Goal: Task Accomplishment & Management: Manage account settings

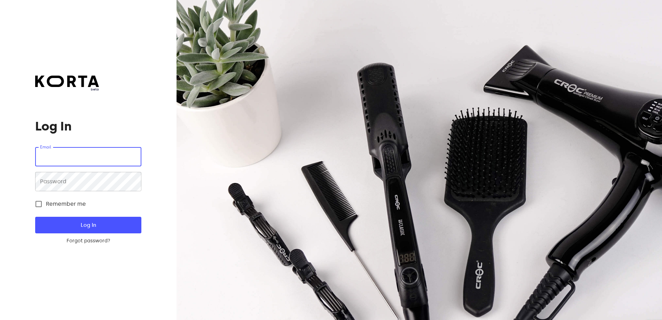
click at [95, 156] on input "email" at bounding box center [88, 156] width 106 height 19
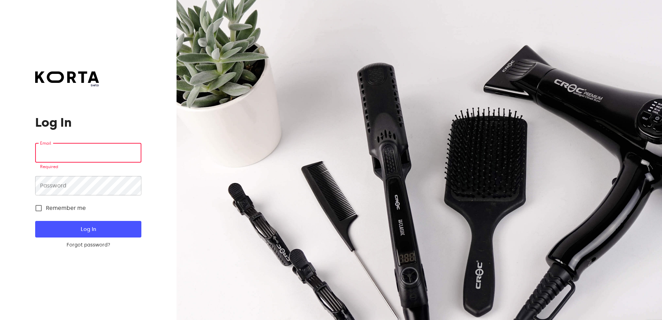
paste input "[EMAIL_ADDRESS][DOMAIN_NAME]"
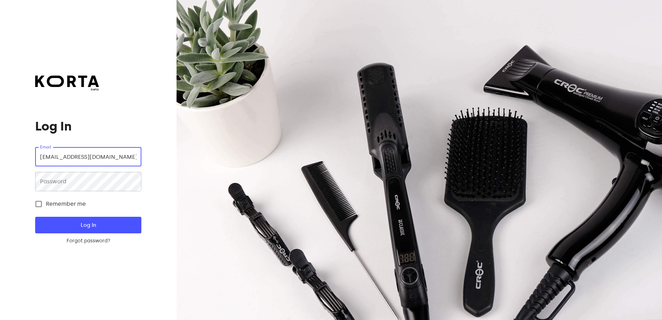
type input "[EMAIL_ADDRESS][DOMAIN_NAME]"
drag, startPoint x: 40, startPoint y: 203, endPoint x: 54, endPoint y: 213, distance: 17.3
click at [40, 202] on input "Remember me" at bounding box center [38, 204] width 14 height 14
checkbox input "true"
click at [89, 225] on span "Log In" at bounding box center [88, 224] width 84 height 9
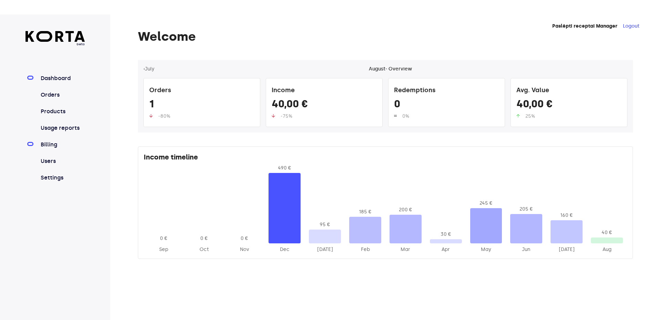
click at [50, 148] on link "Billing" at bounding box center [62, 144] width 46 height 8
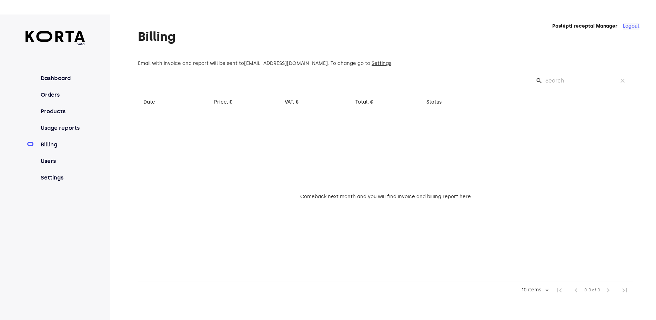
click at [632, 23] on button "Logout" at bounding box center [631, 26] width 17 height 7
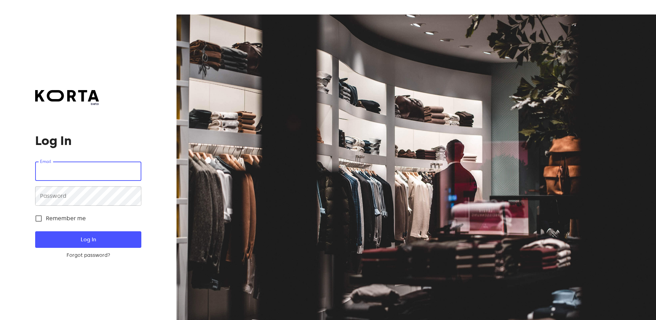
click at [99, 173] on input "email" at bounding box center [88, 170] width 106 height 19
type input "[EMAIL_ADDRESS][DOMAIN_NAME]"
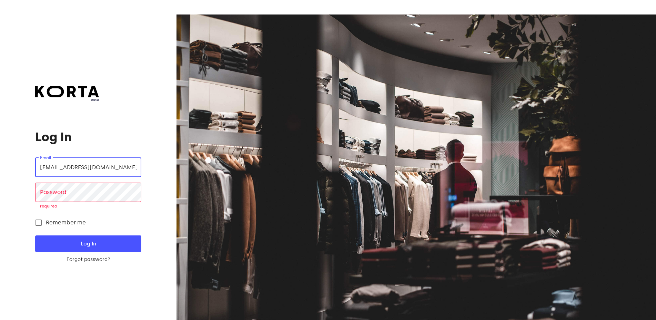
drag, startPoint x: 95, startPoint y: 174, endPoint x: 0, endPoint y: 152, distance: 96.9
click at [35, 158] on input "[EMAIL_ADDRESS][DOMAIN_NAME]" at bounding box center [88, 167] width 106 height 19
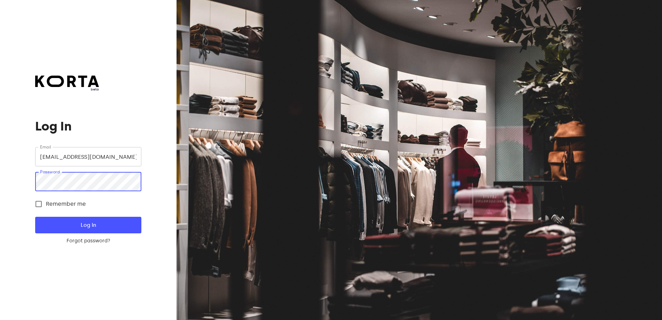
click at [40, 203] on input "Remember me" at bounding box center [38, 204] width 14 height 14
checkbox input "true"
drag, startPoint x: 67, startPoint y: 227, endPoint x: 118, endPoint y: 244, distance: 53.8
click at [67, 227] on span "Log In" at bounding box center [88, 224] width 84 height 9
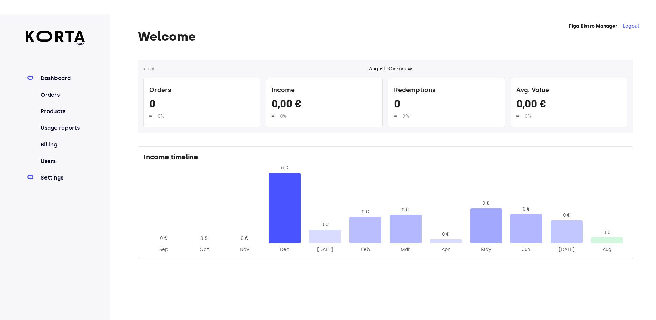
click at [53, 179] on link "Settings" at bounding box center [62, 178] width 46 height 8
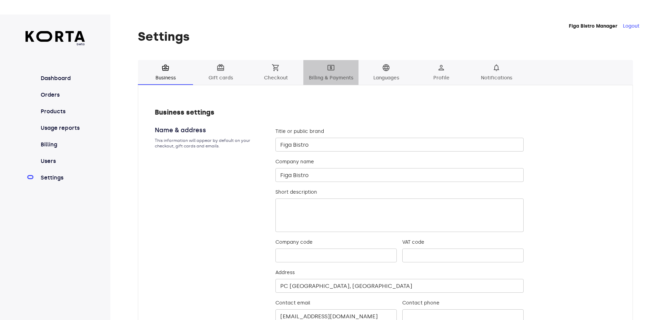
click at [329, 76] on span "local_atm Billing & Payments" at bounding box center [331, 72] width 47 height 19
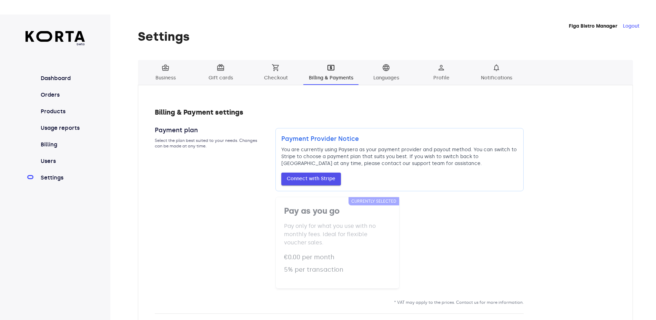
click at [317, 178] on span "Connect with Stripe" at bounding box center [311, 179] width 49 height 9
